Goal: Information Seeking & Learning: Check status

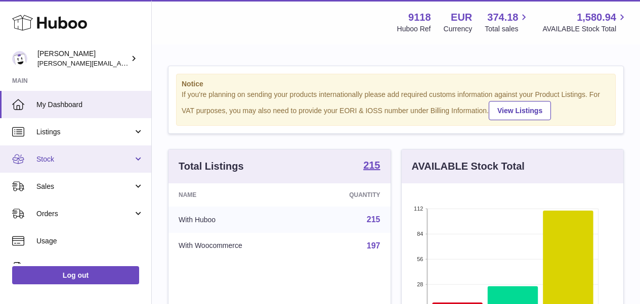
click at [51, 153] on link "Stock" at bounding box center [75, 159] width 151 height 27
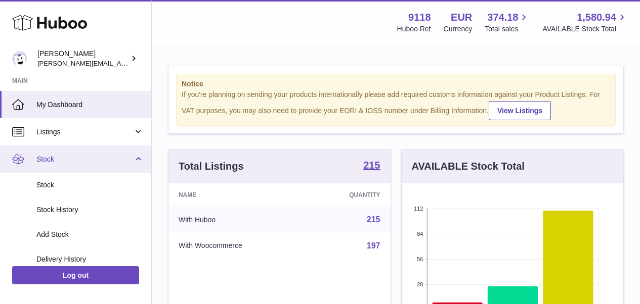
click at [139, 155] on link "Stock" at bounding box center [75, 159] width 151 height 27
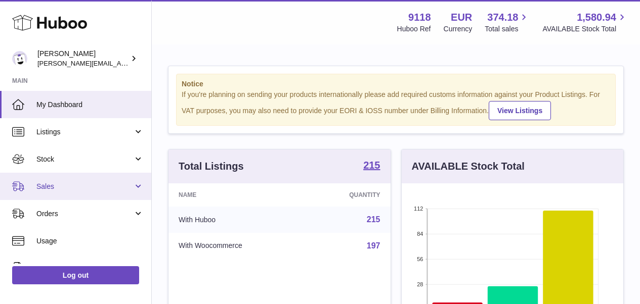
click at [101, 188] on span "Sales" at bounding box center [84, 187] width 97 height 10
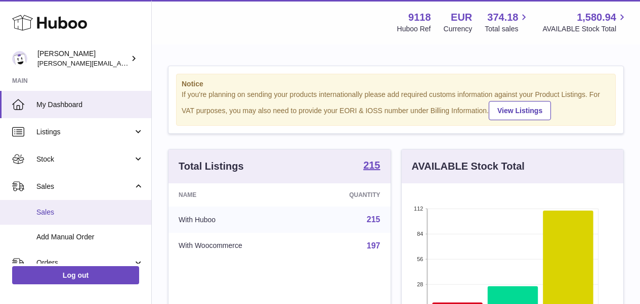
click at [69, 219] on link "Sales" at bounding box center [75, 212] width 151 height 25
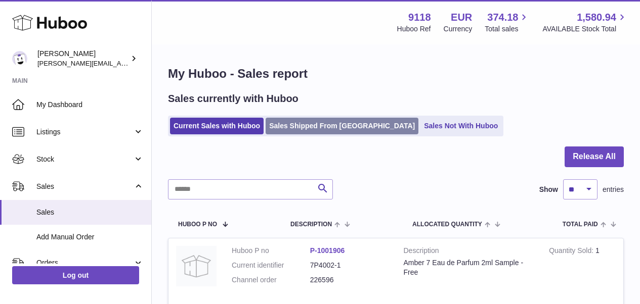
click at [280, 131] on link "Sales Shipped From [GEOGRAPHIC_DATA]" at bounding box center [341, 126] width 153 height 17
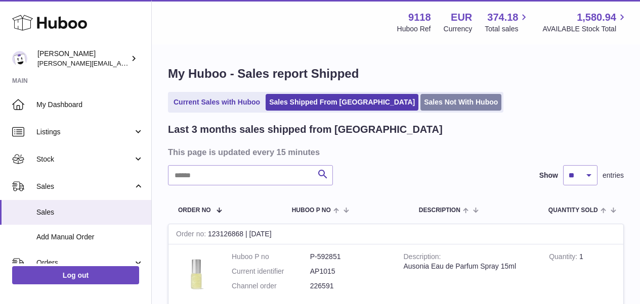
click at [420, 103] on link "Sales Not With Huboo" at bounding box center [460, 102] width 81 height 17
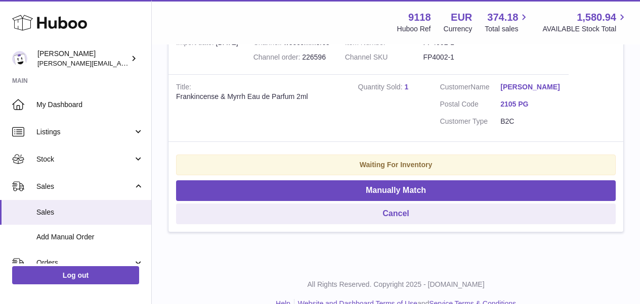
scroll to position [241, 0]
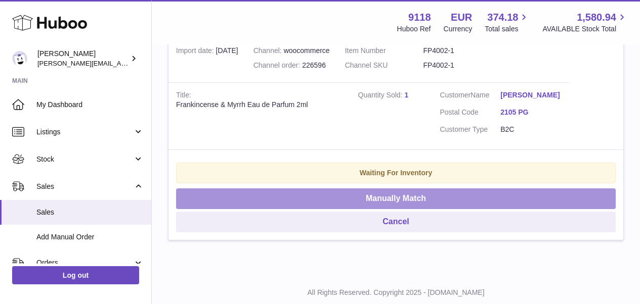
click at [546, 200] on button "Manually Match" at bounding box center [395, 199] width 439 height 21
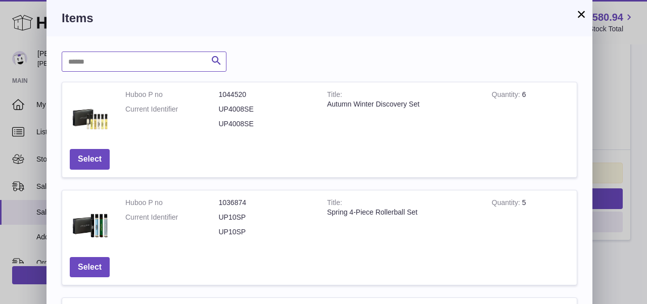
click at [173, 65] on input "text" at bounding box center [144, 62] width 165 height 20
type input "******"
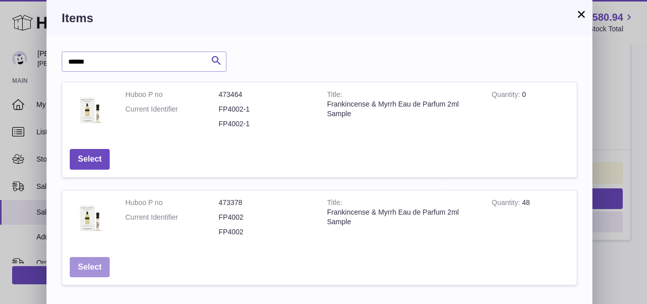
click at [95, 258] on button "Select" at bounding box center [90, 267] width 40 height 21
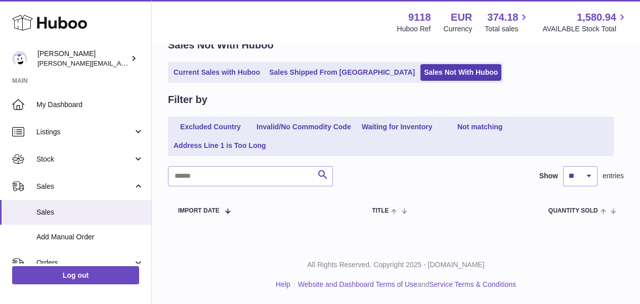
scroll to position [51, 0]
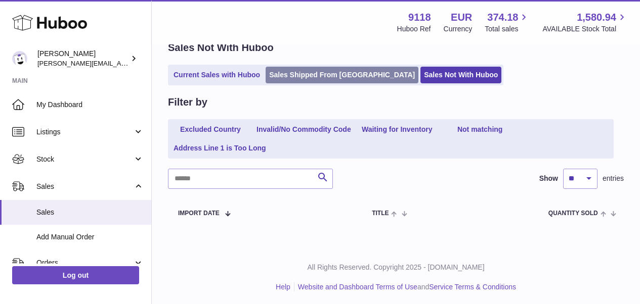
click at [291, 78] on link "Sales Shipped From [GEOGRAPHIC_DATA]" at bounding box center [341, 75] width 153 height 17
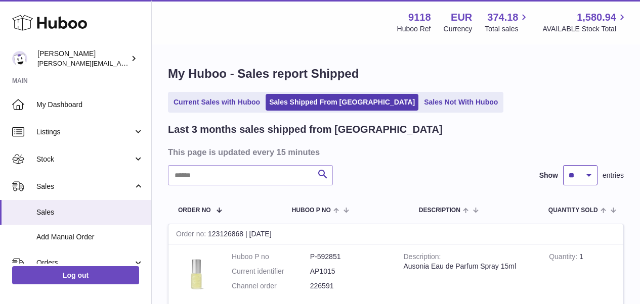
select select "**"
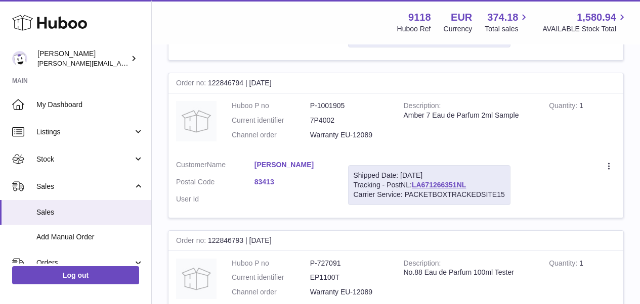
scroll to position [7832, 0]
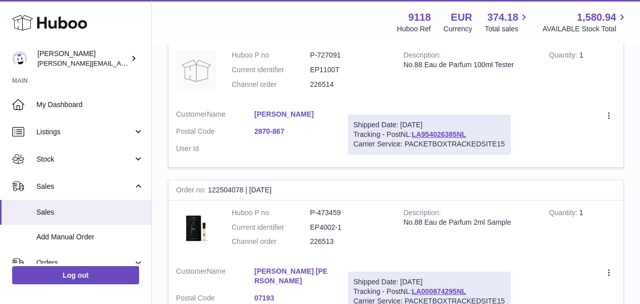
scroll to position [7774, 0]
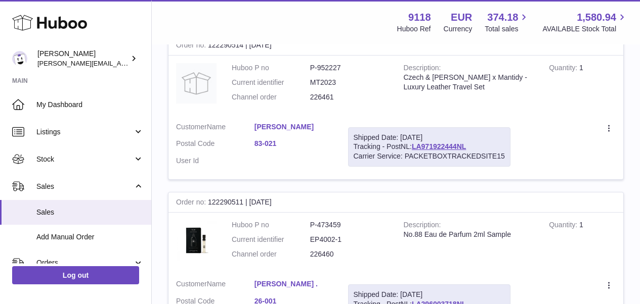
scroll to position [7786, 0]
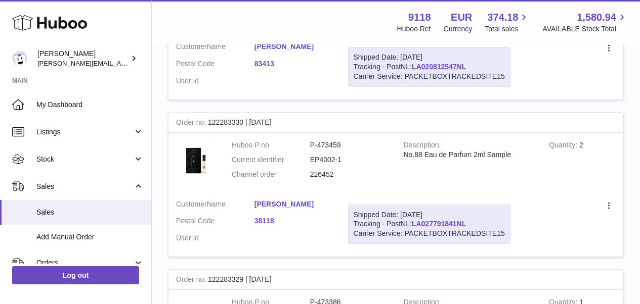
scroll to position [912, 0]
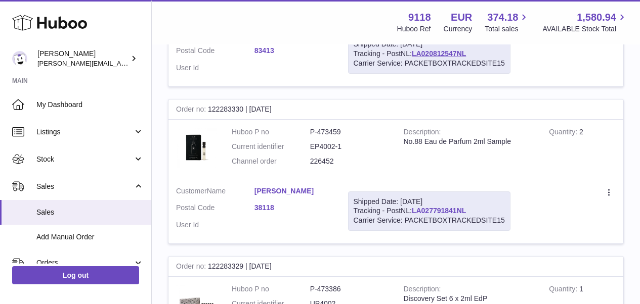
drag, startPoint x: 473, startPoint y: 201, endPoint x: 415, endPoint y: 205, distance: 58.8
click at [415, 205] on div "Shipped Date: 5th Aug 2025 Tracking - PostNL: LA027791841NL Carrier Service: PA…" at bounding box center [429, 212] width 162 height 40
copy link "LA027791841NL"
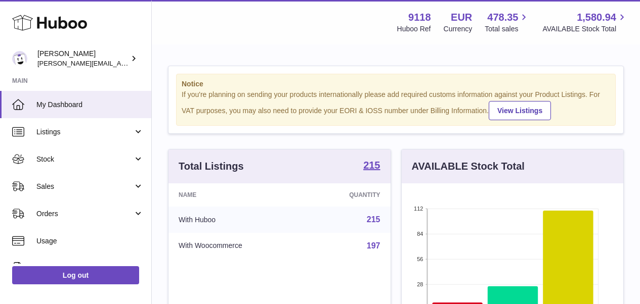
scroll to position [158, 221]
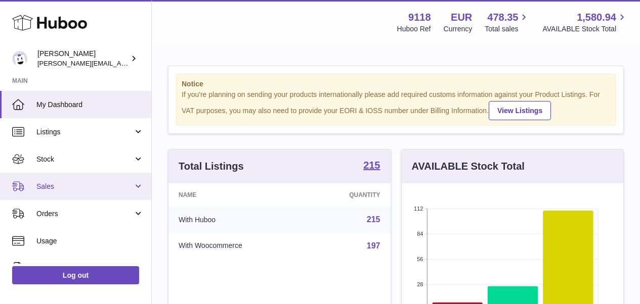
click at [51, 187] on span "Sales" at bounding box center [84, 187] width 97 height 10
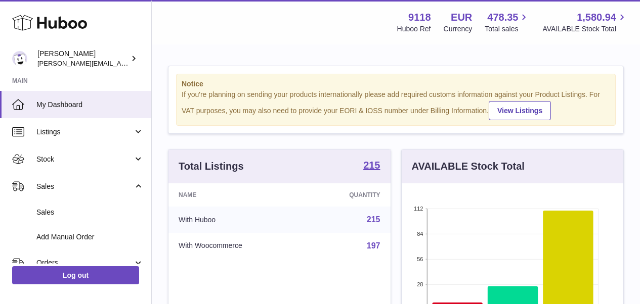
scroll to position [32, 0]
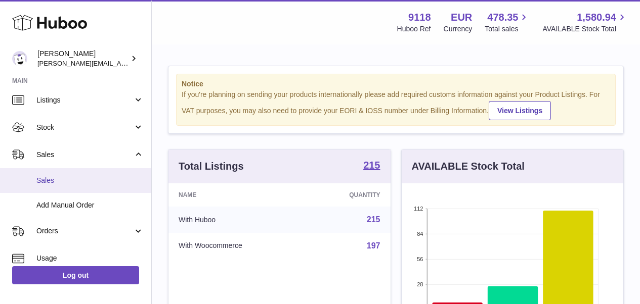
click at [49, 179] on span "Sales" at bounding box center [89, 181] width 107 height 10
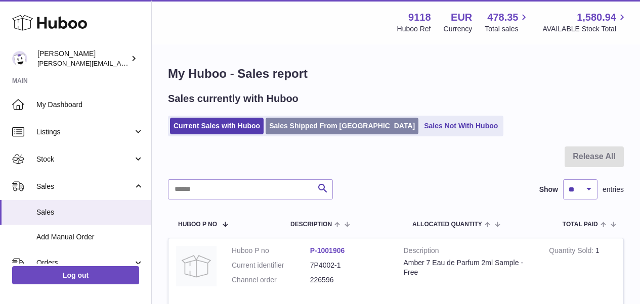
click at [290, 125] on link "Sales Shipped From [GEOGRAPHIC_DATA]" at bounding box center [341, 126] width 153 height 17
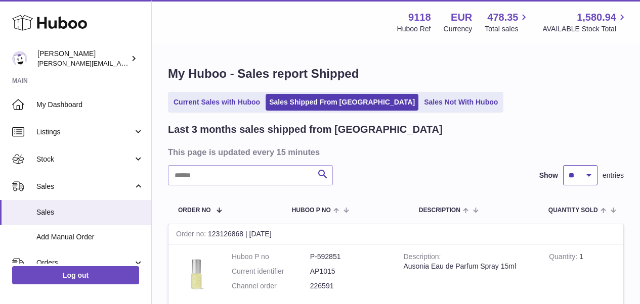
select select "**"
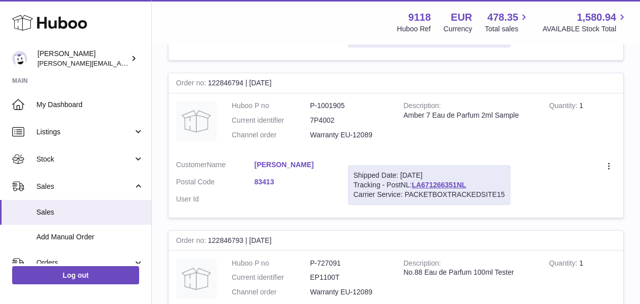
scroll to position [7832, 0]
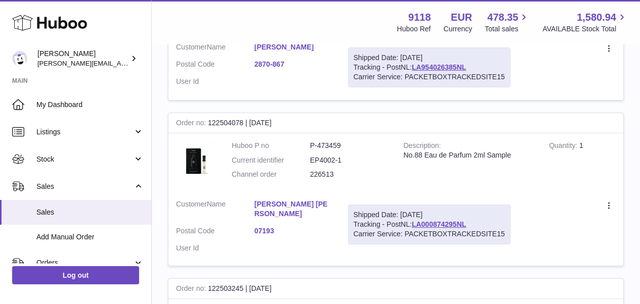
scroll to position [7774, 0]
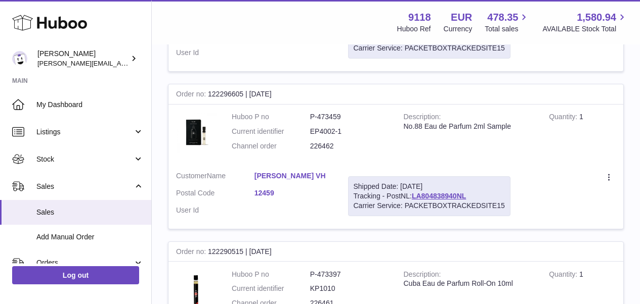
scroll to position [7367, 0]
